Goal: Navigation & Orientation: Find specific page/section

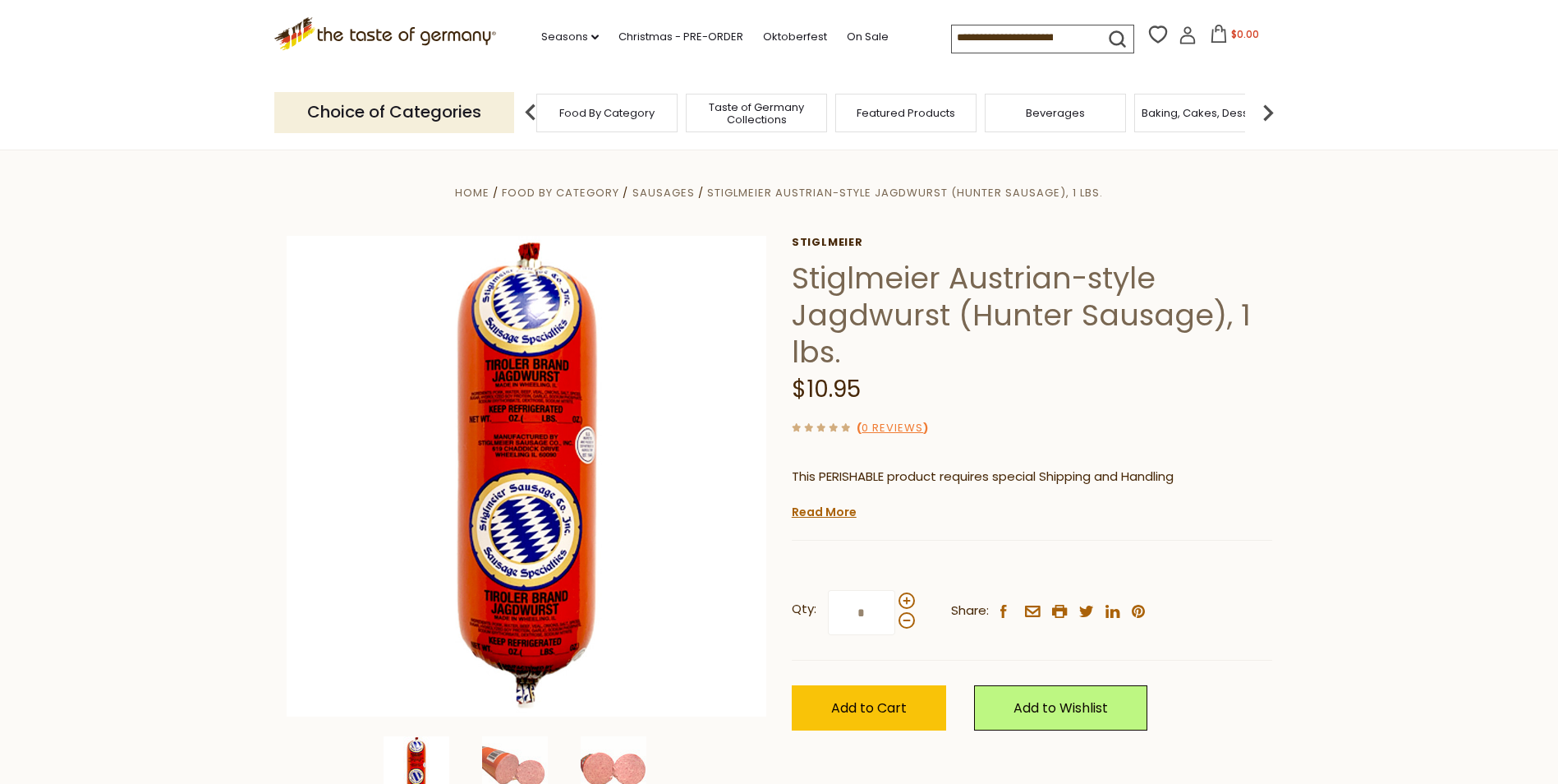
click at [625, 117] on span "Food By Category" at bounding box center [607, 112] width 96 height 12
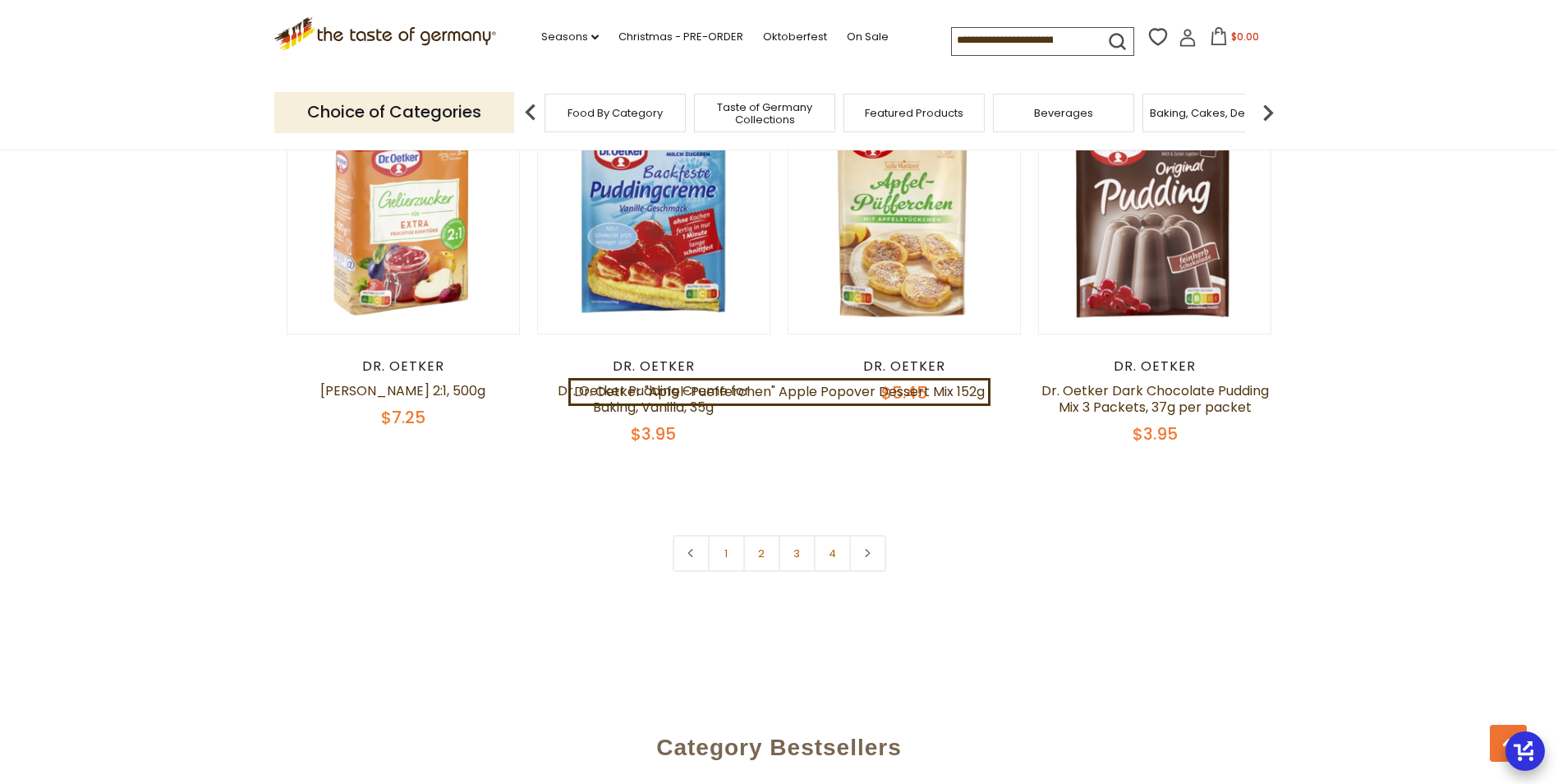
scroll to position [3367, 0]
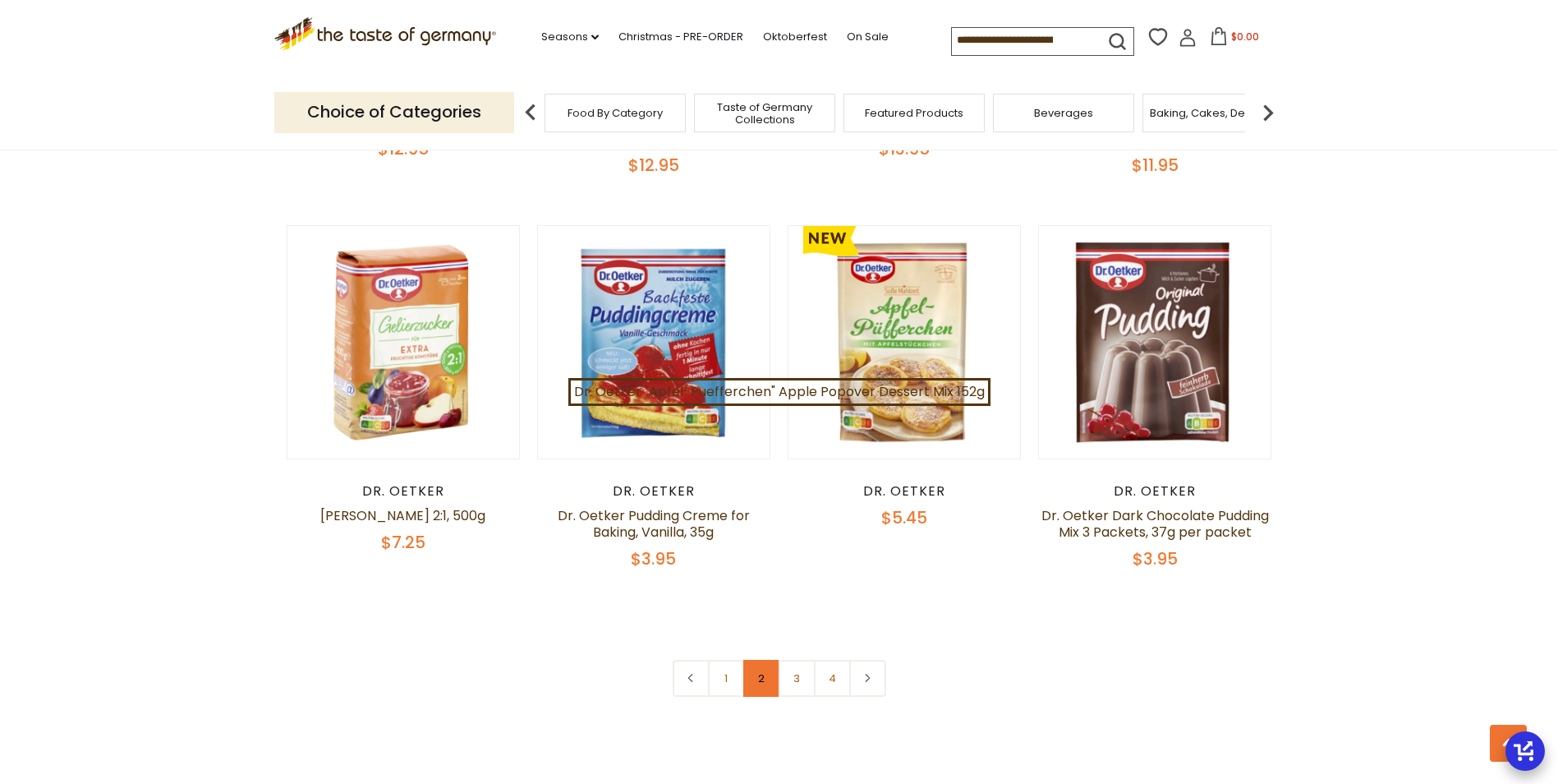
click at [751, 666] on link "2" at bounding box center [762, 677] width 37 height 37
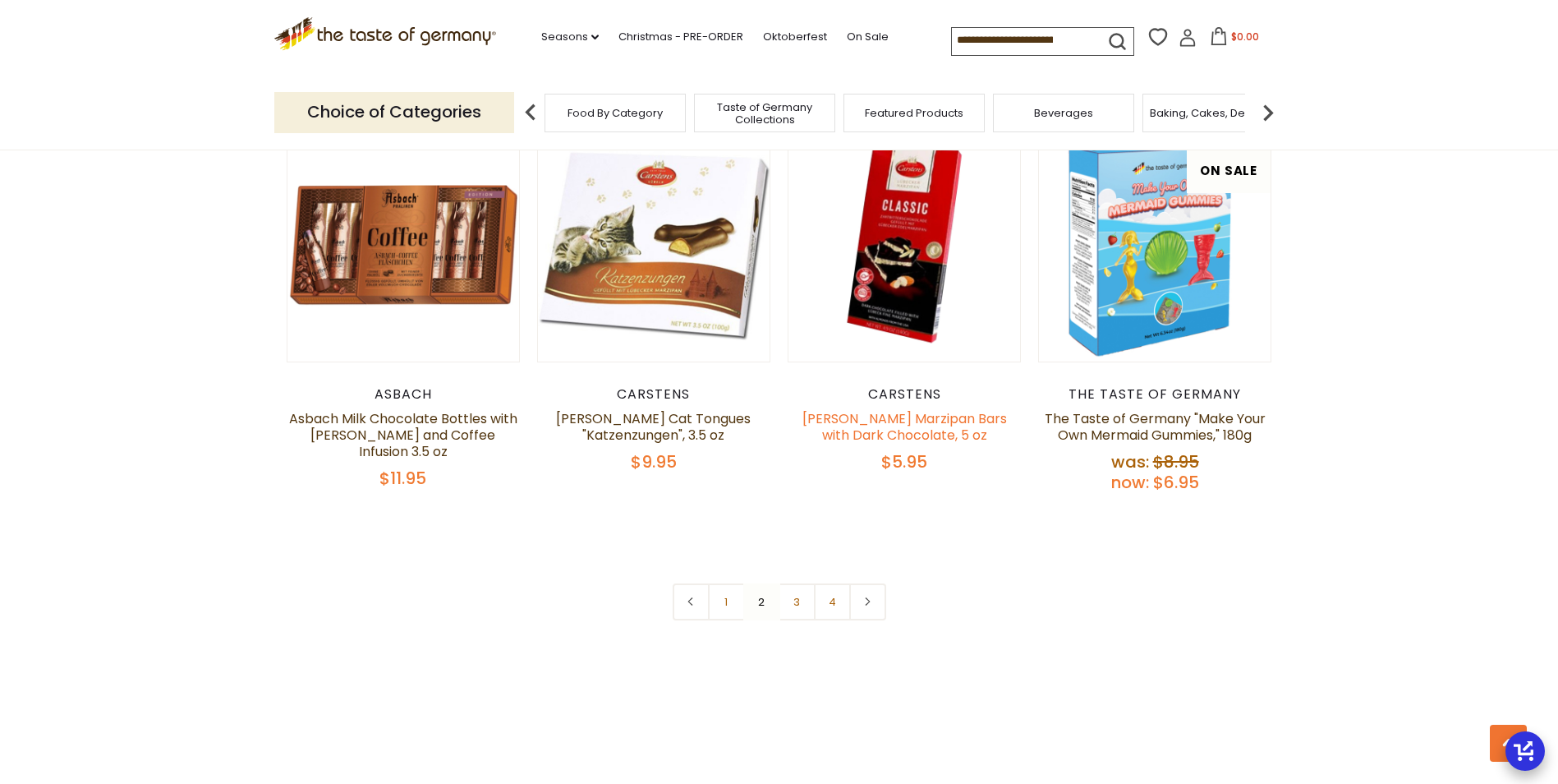
scroll to position [3542, 0]
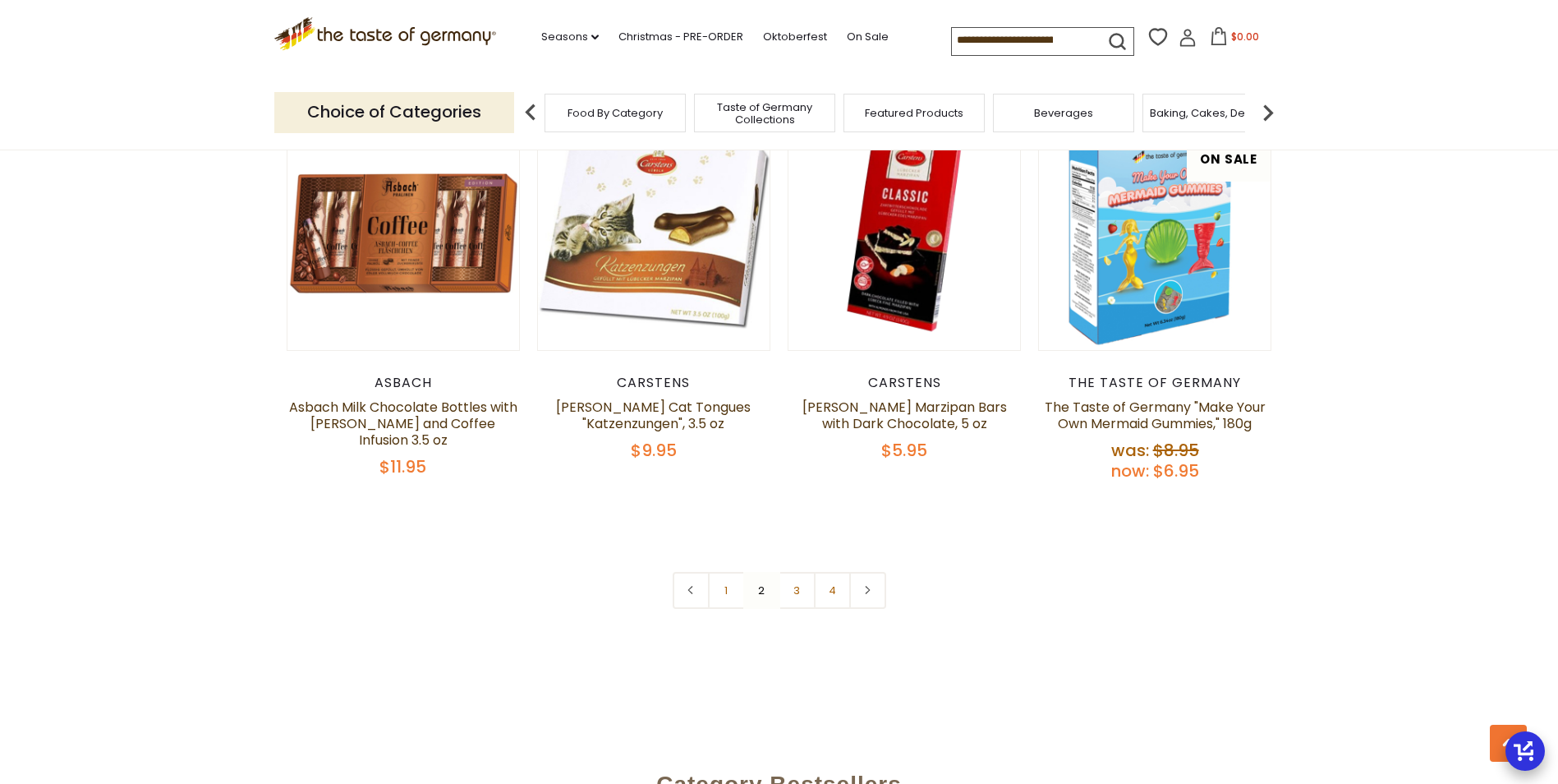
click at [810, 571] on link "3" at bounding box center [796, 589] width 37 height 37
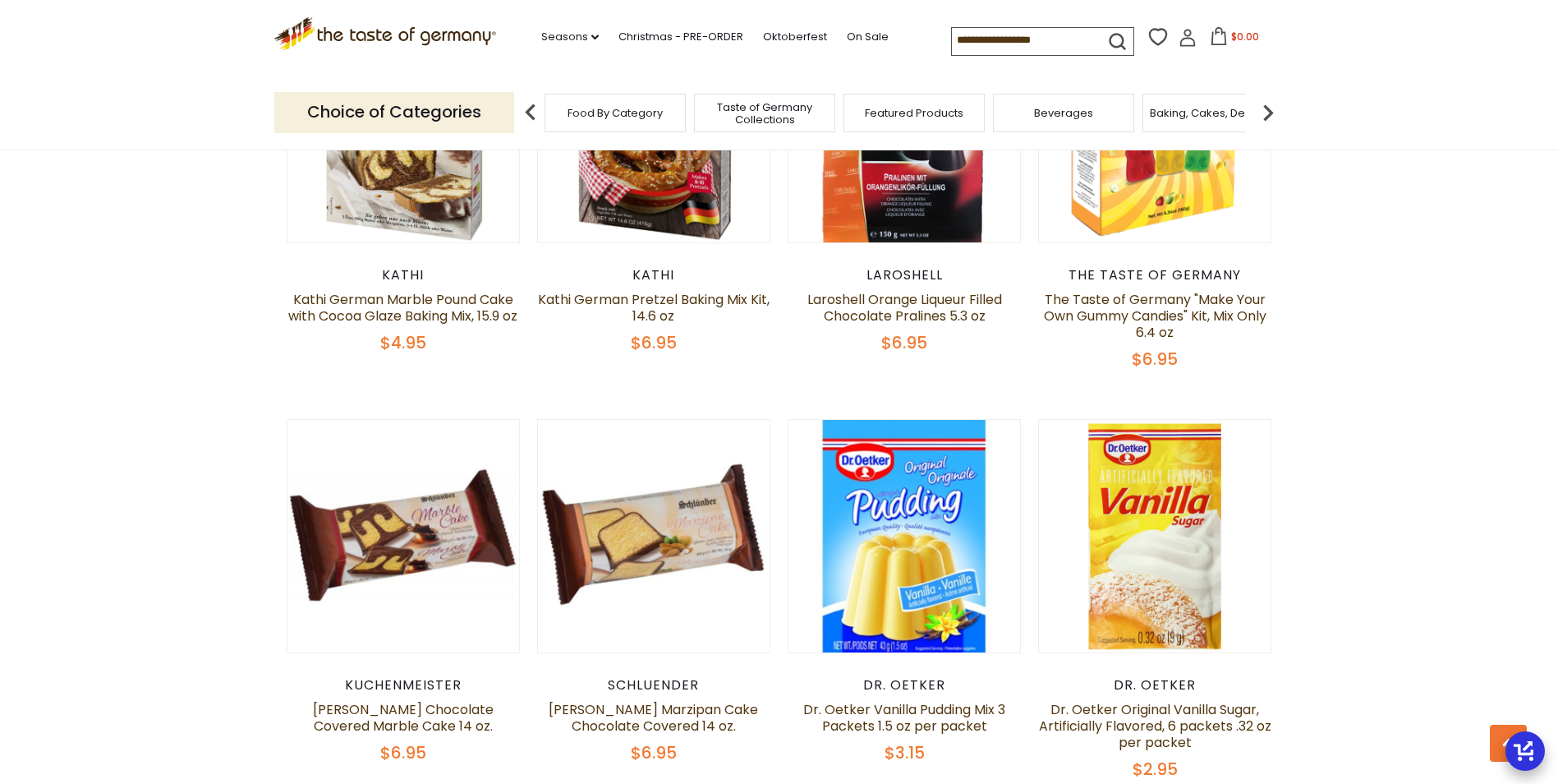
scroll to position [3624, 0]
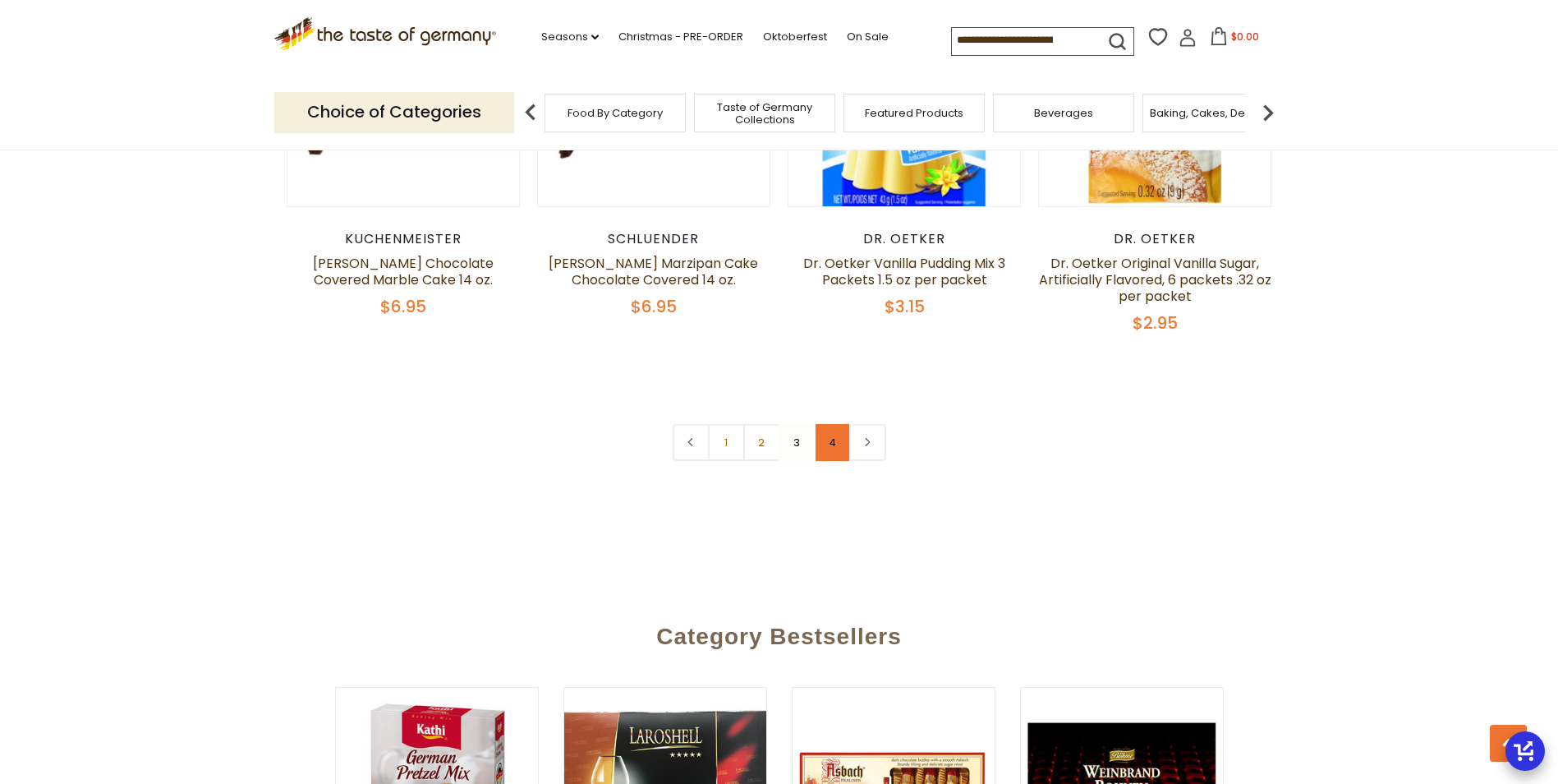
click at [826, 423] on link "4" at bounding box center [832, 441] width 37 height 37
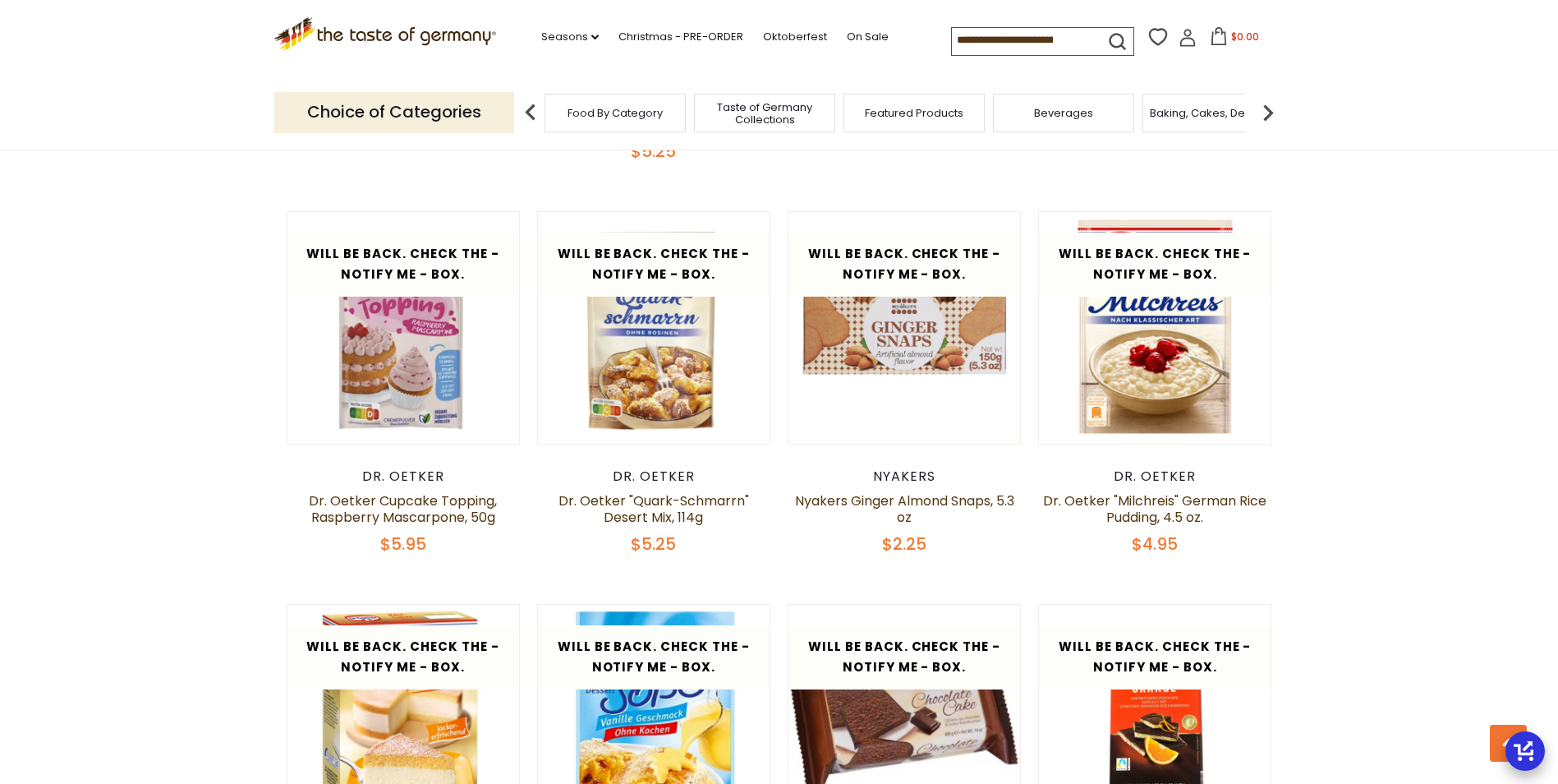
scroll to position [913, 0]
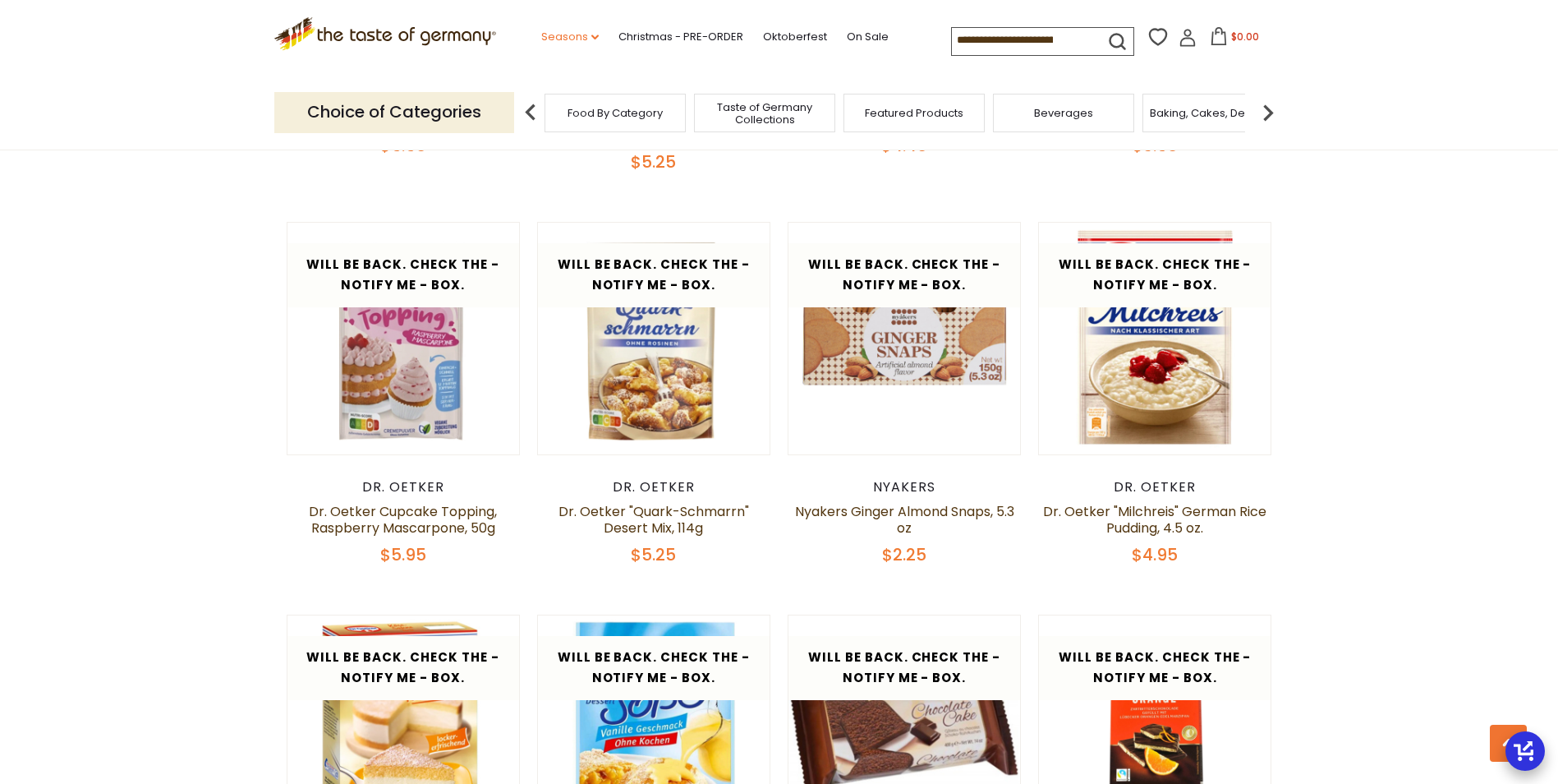
click at [584, 45] on link "Seasons dropdown_arrow" at bounding box center [570, 37] width 57 height 18
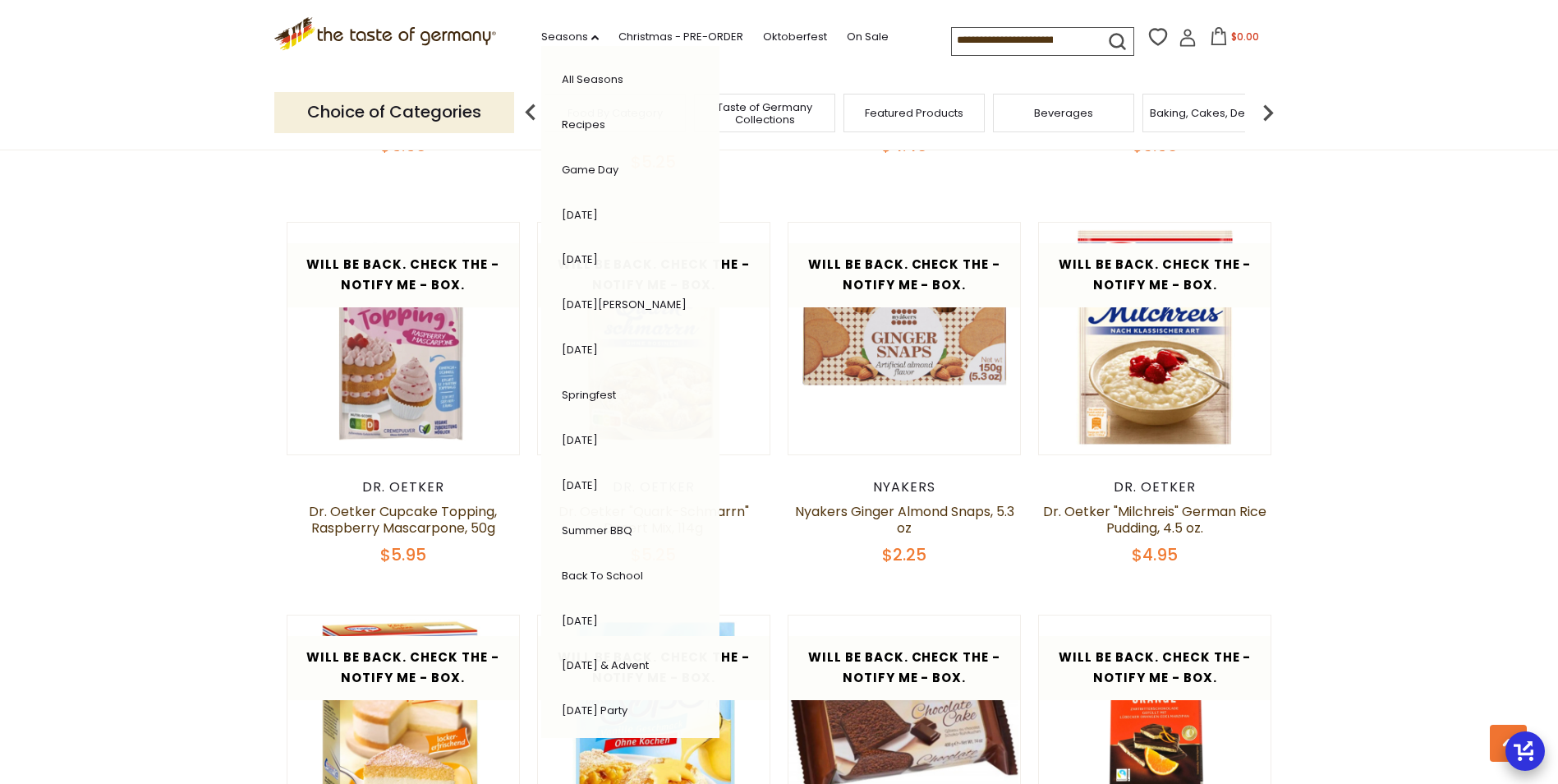
click at [591, 120] on link "Recipes" at bounding box center [584, 125] width 43 height 16
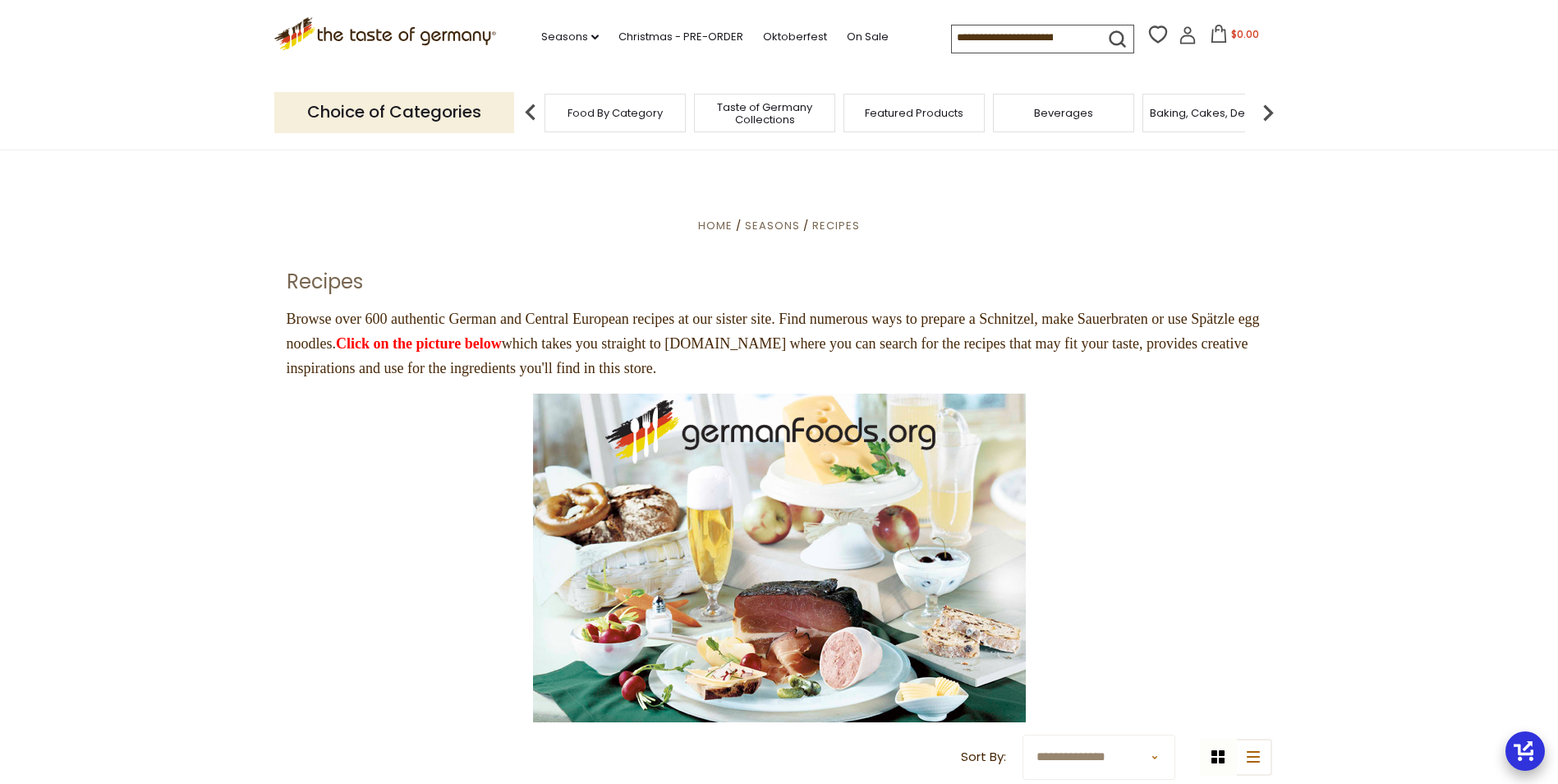
click at [115, 653] on section "**********" at bounding box center [779, 520] width 1558 height 741
